Goal: Communication & Community: Share content

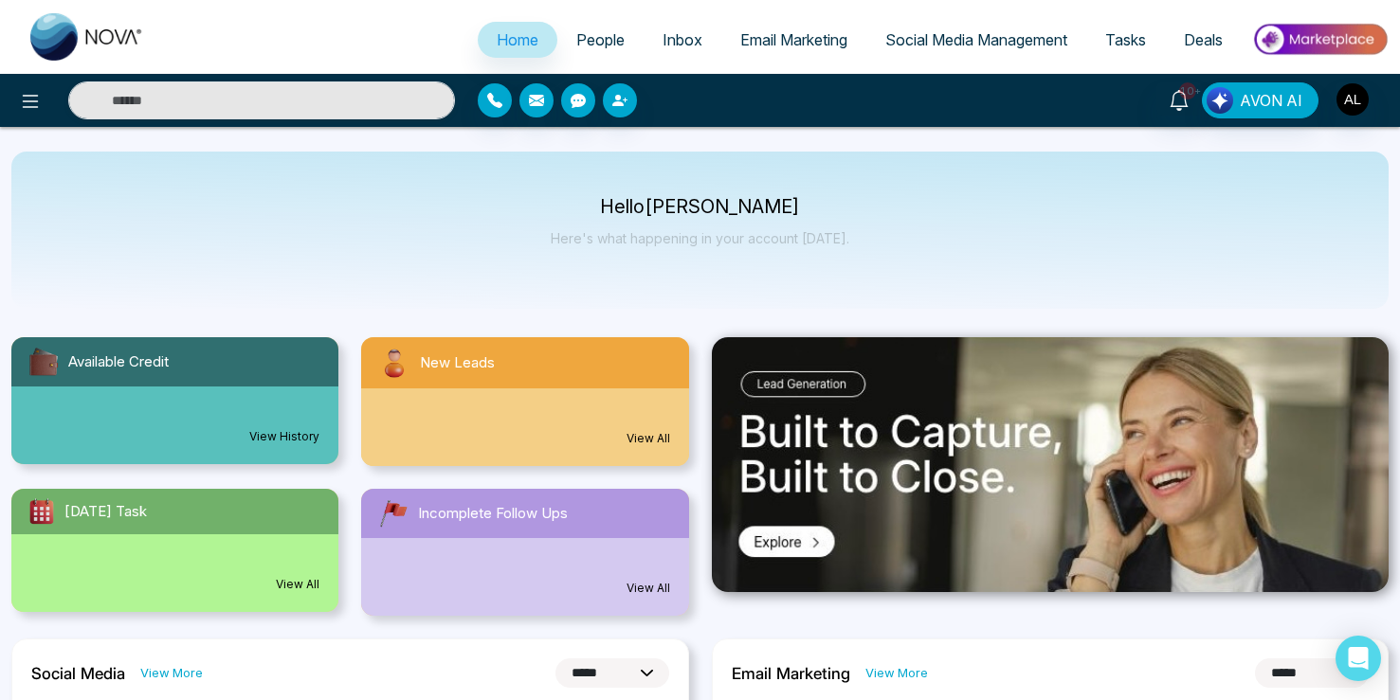
select select "*"
click at [579, 55] on link "People" at bounding box center [600, 40] width 86 height 36
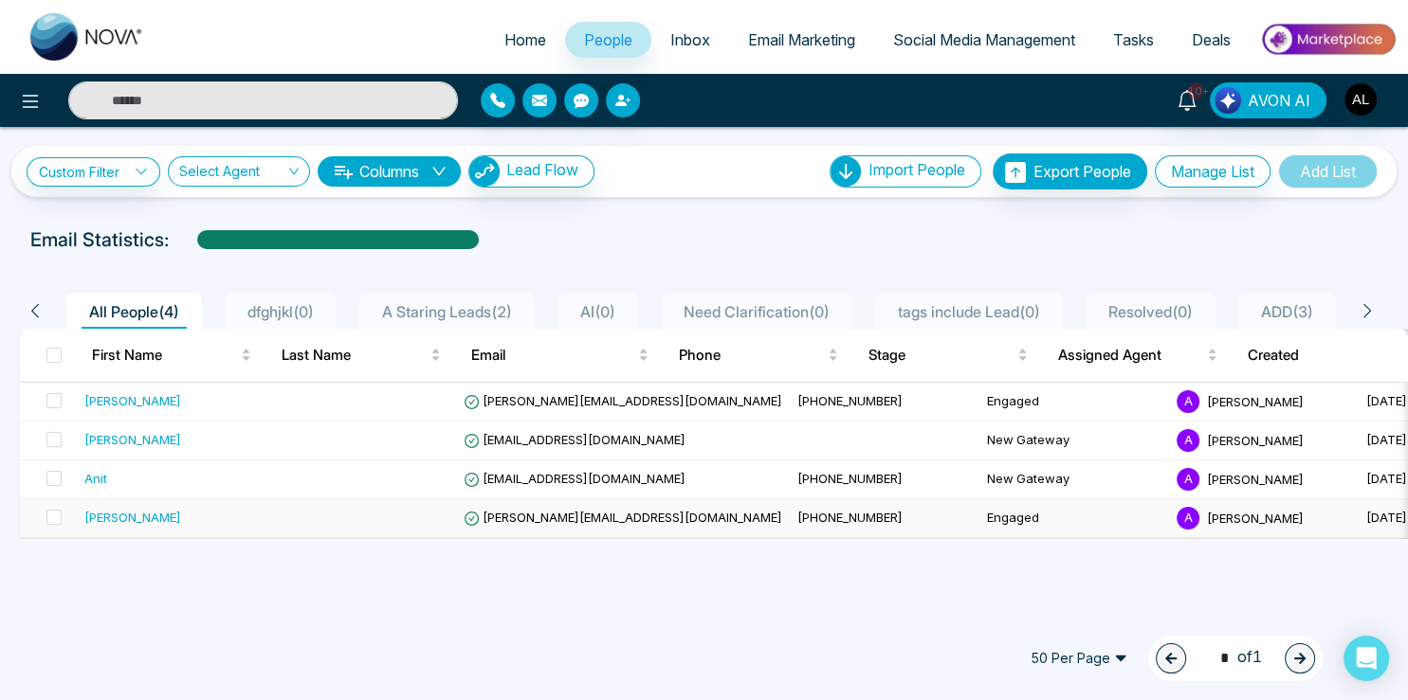
click at [529, 519] on span "[PERSON_NAME][EMAIL_ADDRESS][DOMAIN_NAME]" at bounding box center [622, 517] width 318 height 15
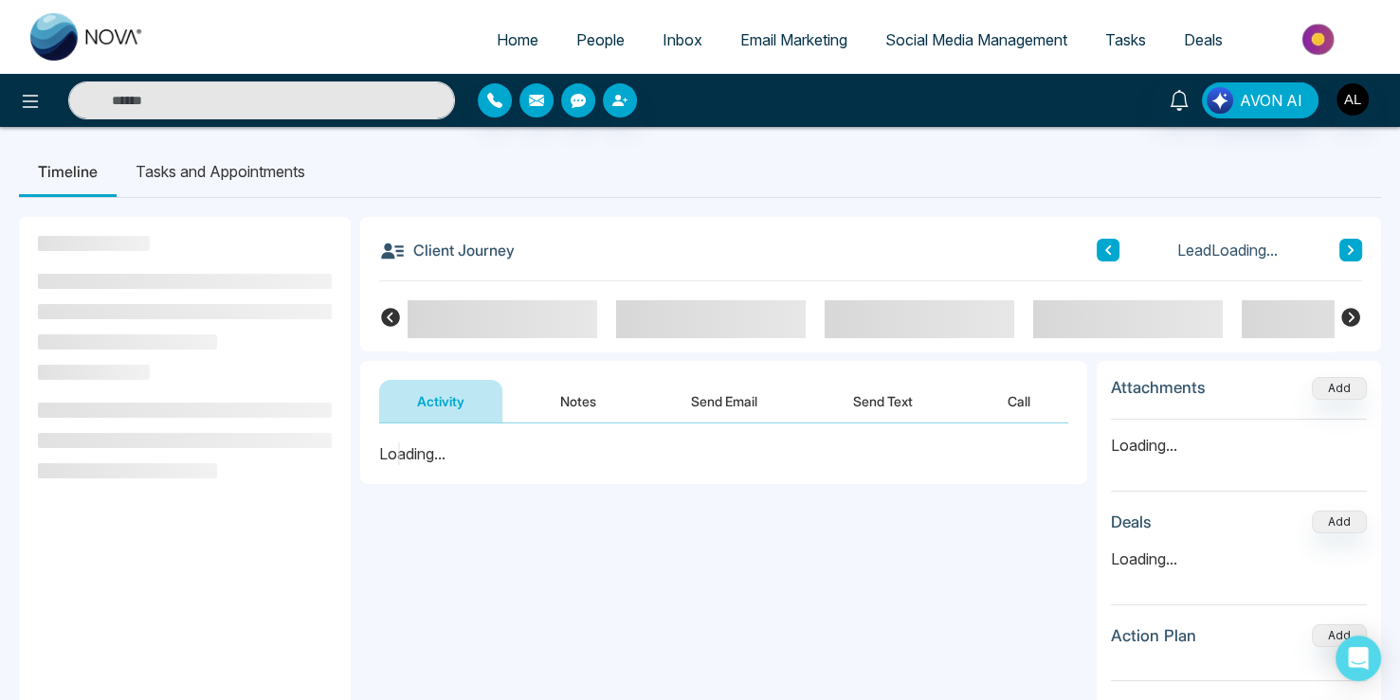
click at [720, 399] on button "Send Email" at bounding box center [724, 401] width 142 height 43
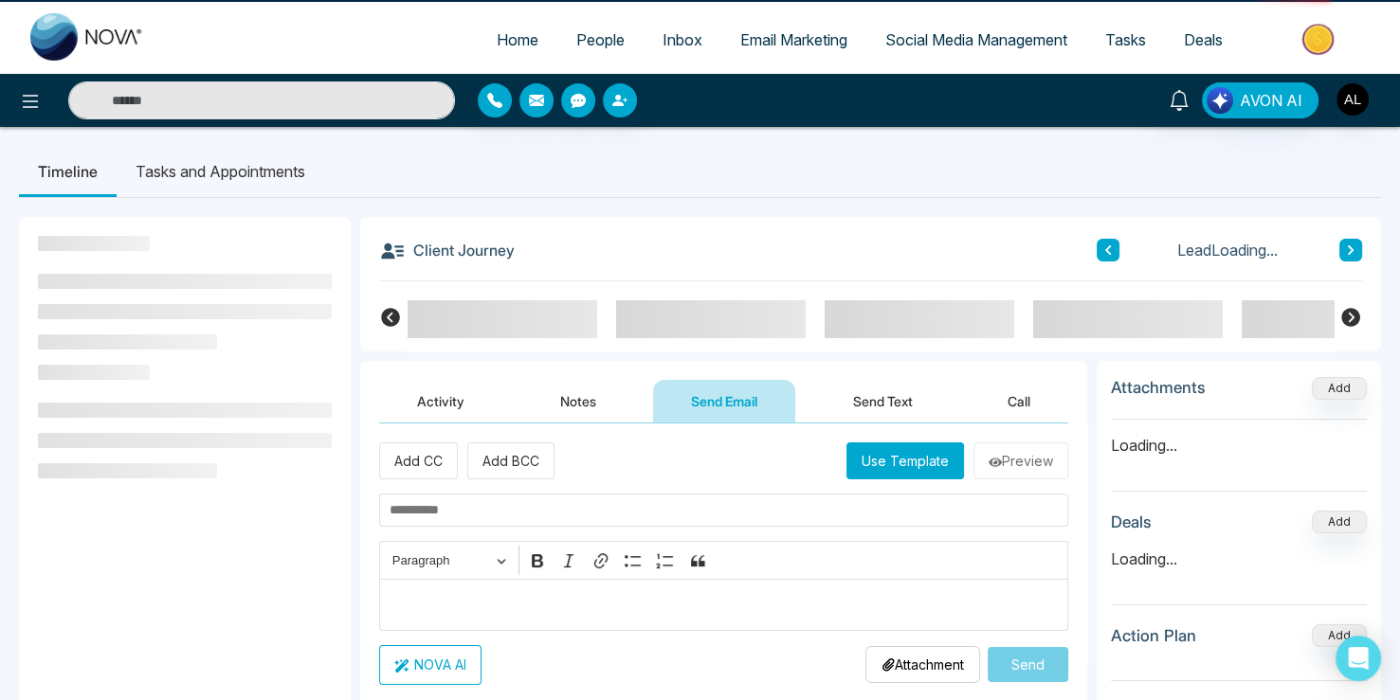
click at [931, 472] on button "Use Template" at bounding box center [905, 461] width 118 height 37
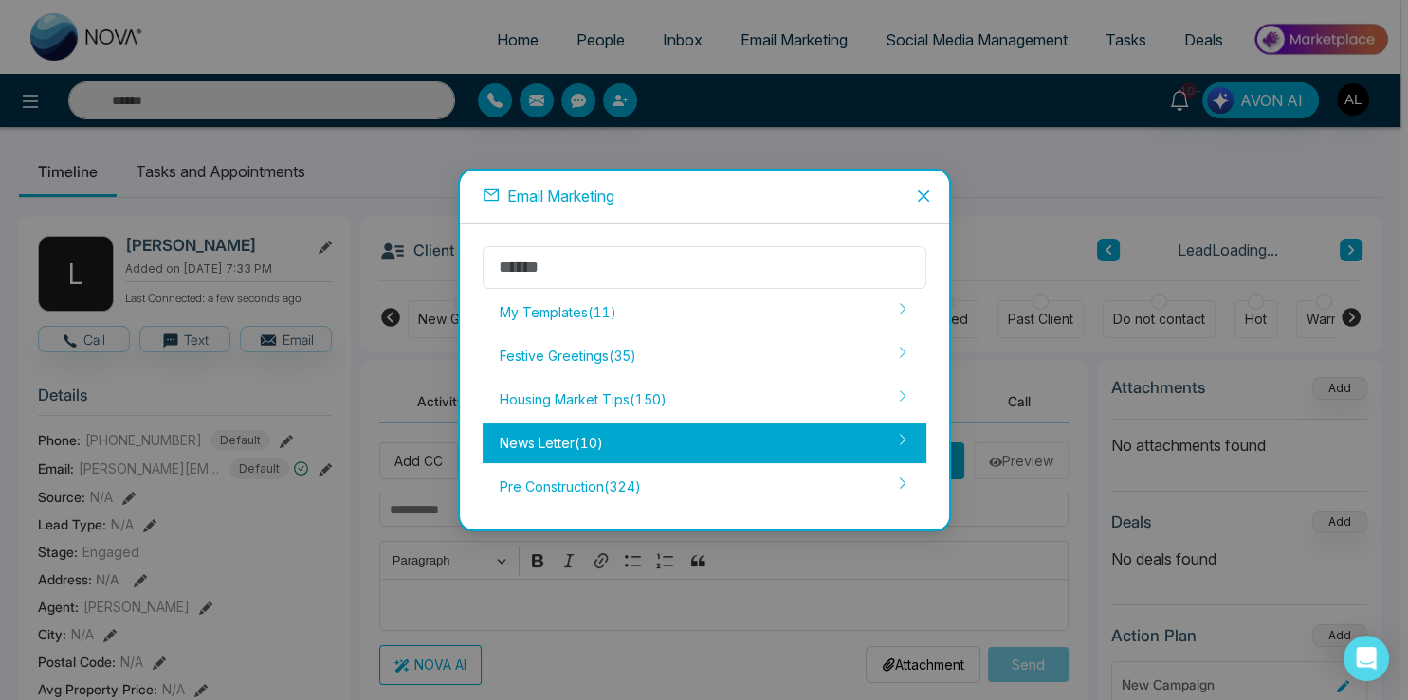
click at [580, 434] on div "News Letter ( 10 )" at bounding box center [704, 444] width 444 height 40
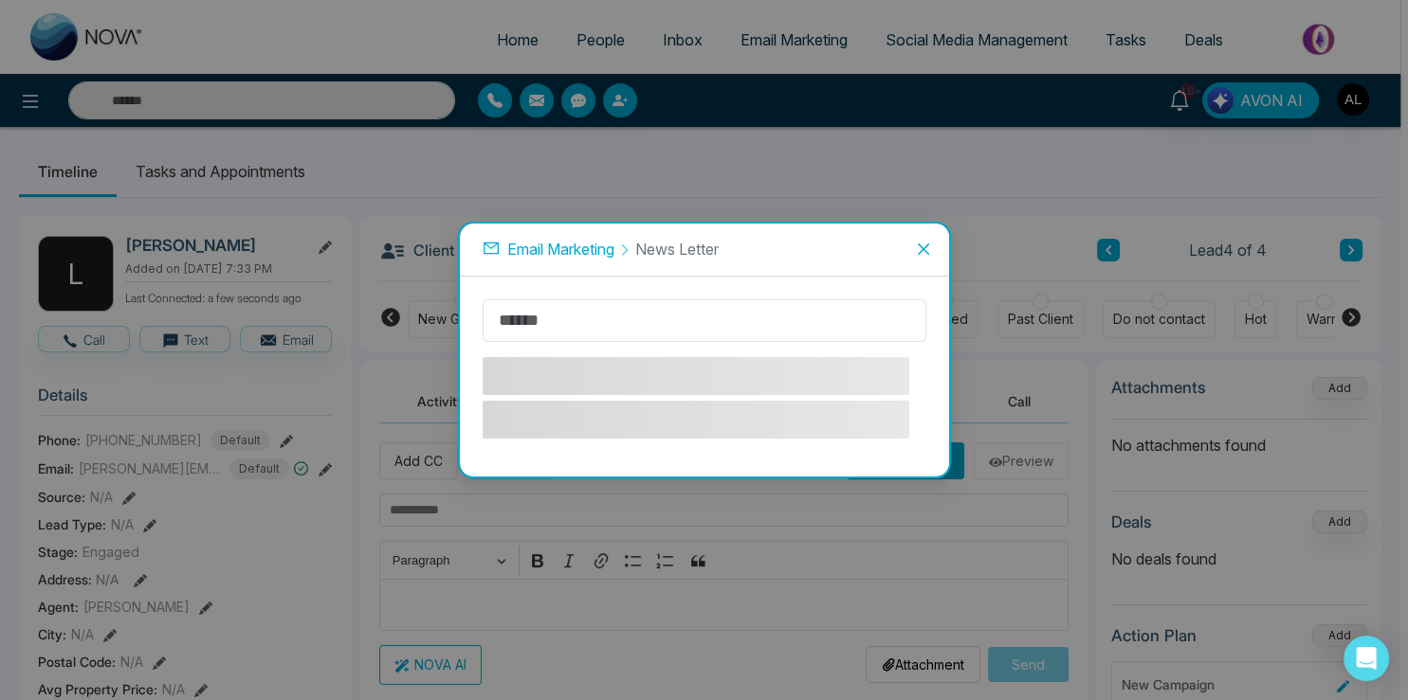
click at [582, 252] on span "Email Marketing" at bounding box center [560, 249] width 107 height 19
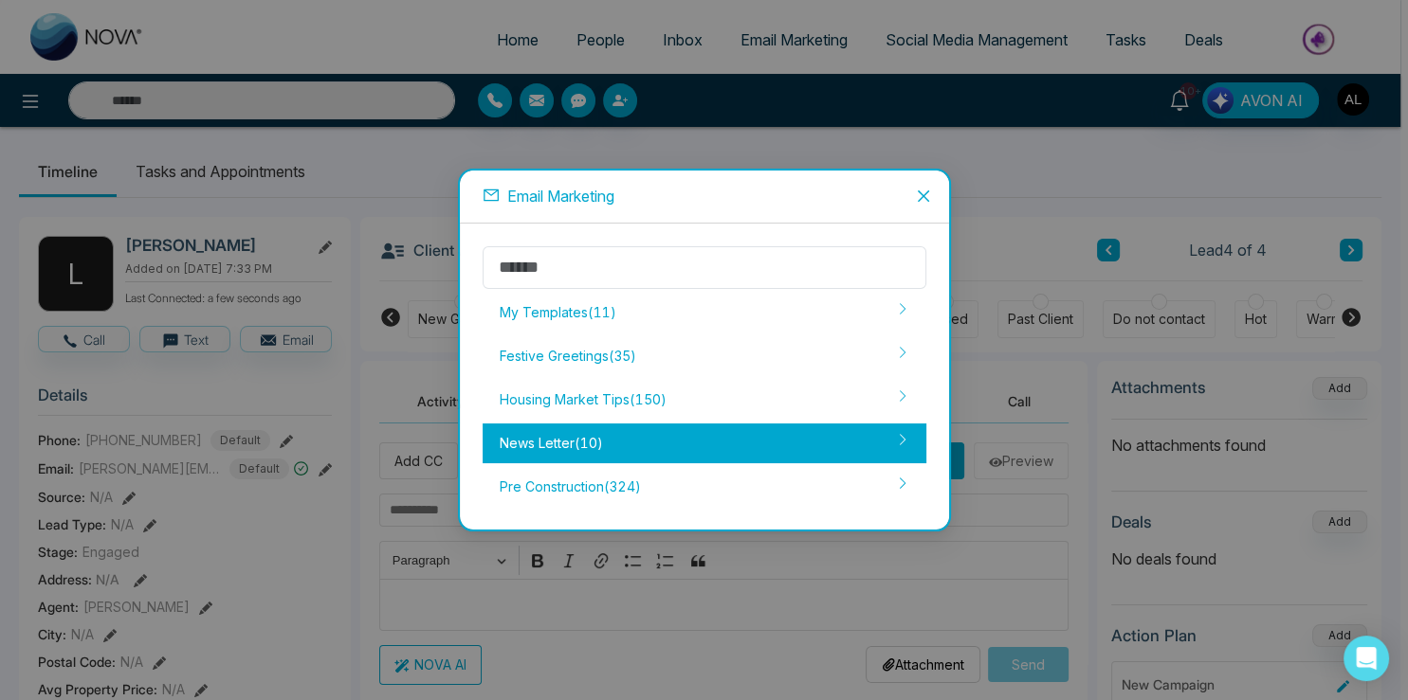
click at [559, 462] on div "News Letter ( 10 )" at bounding box center [704, 444] width 444 height 40
